Goal: Information Seeking & Learning: Learn about a topic

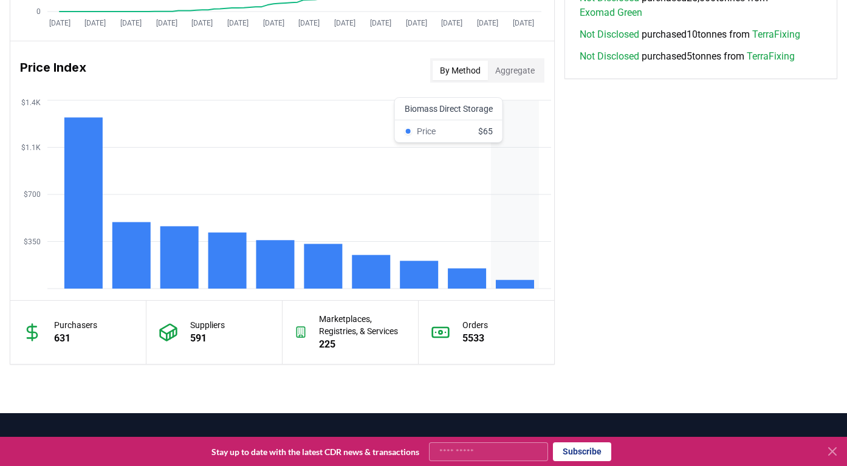
scroll to position [1097, 0]
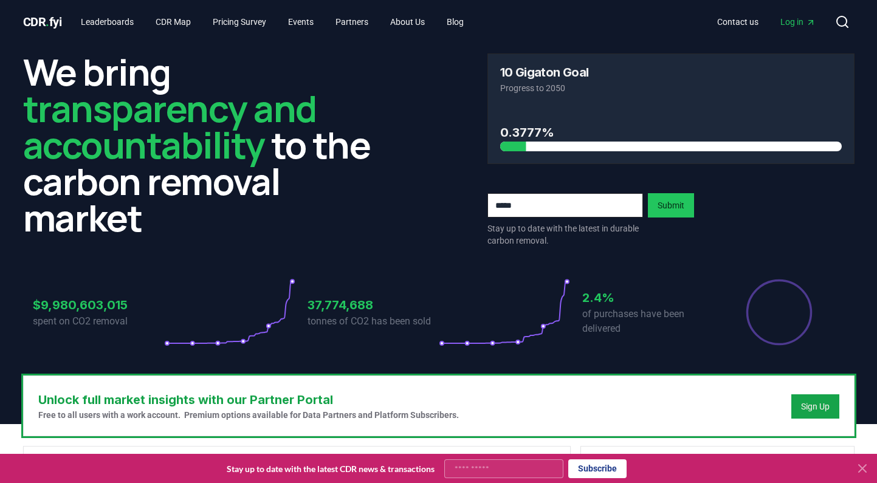
click at [382, 242] on div "We bring transparency and accountability to the carbon removal market" at bounding box center [206, 149] width 367 height 193
click at [863, 470] on icon at bounding box center [862, 468] width 15 height 15
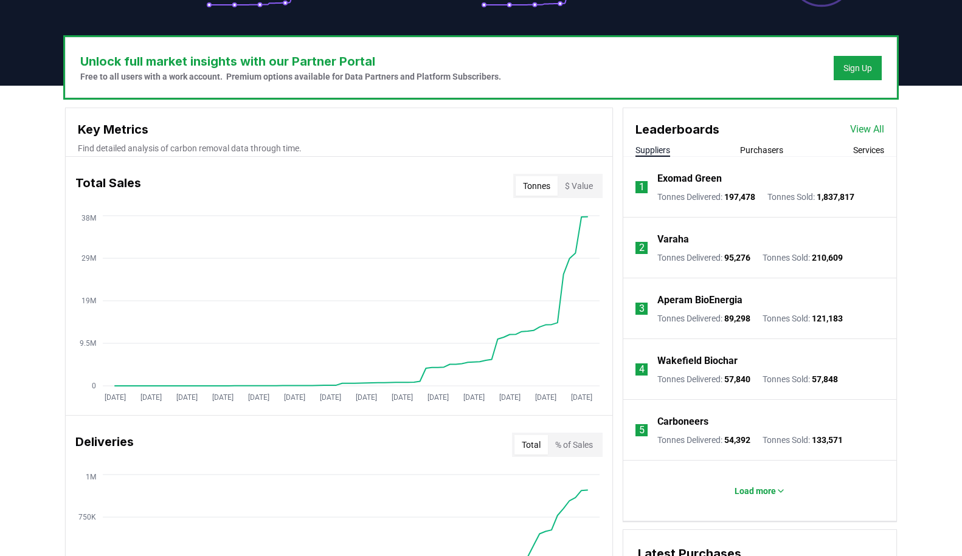
scroll to position [349, 0]
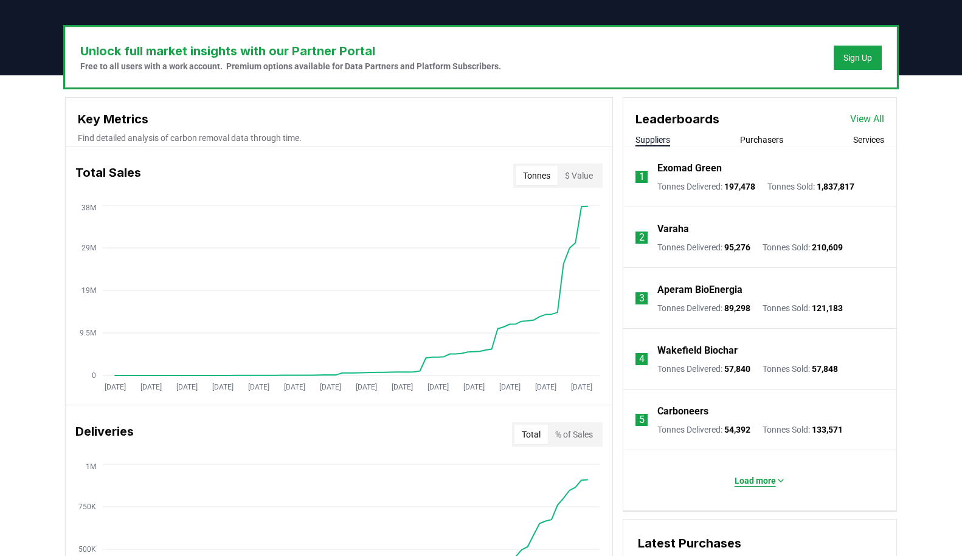
click at [754, 479] on p "Load more" at bounding box center [754, 481] width 41 height 12
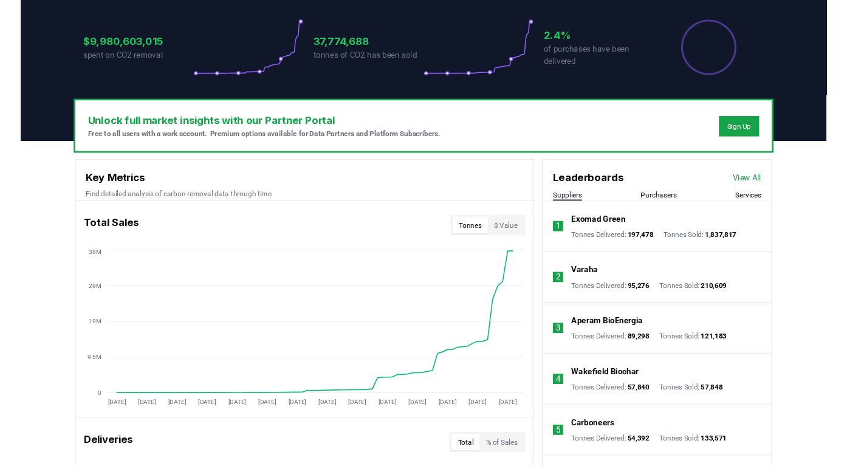
scroll to position [0, 0]
